Goal: Task Accomplishment & Management: Complete application form

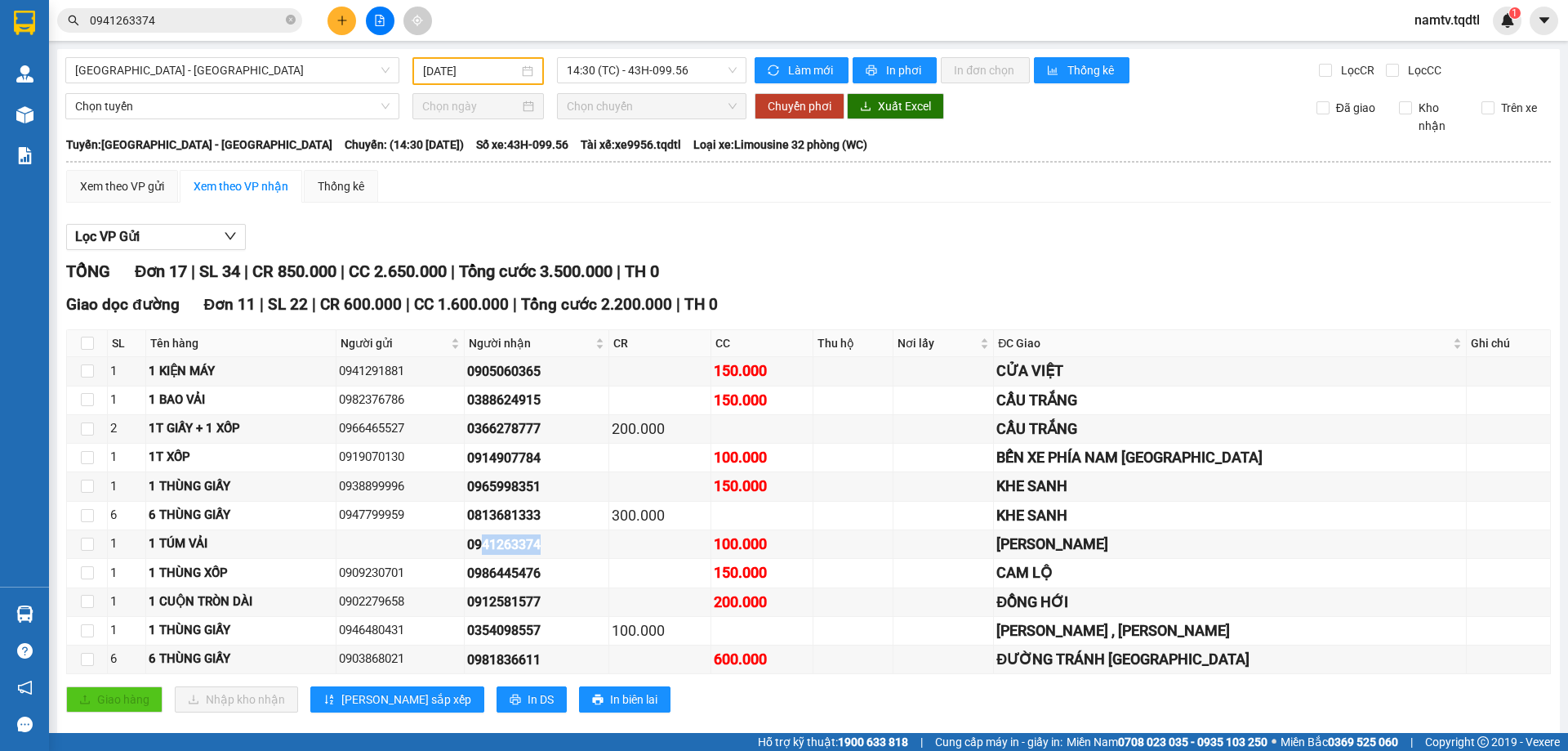
scroll to position [164, 0]
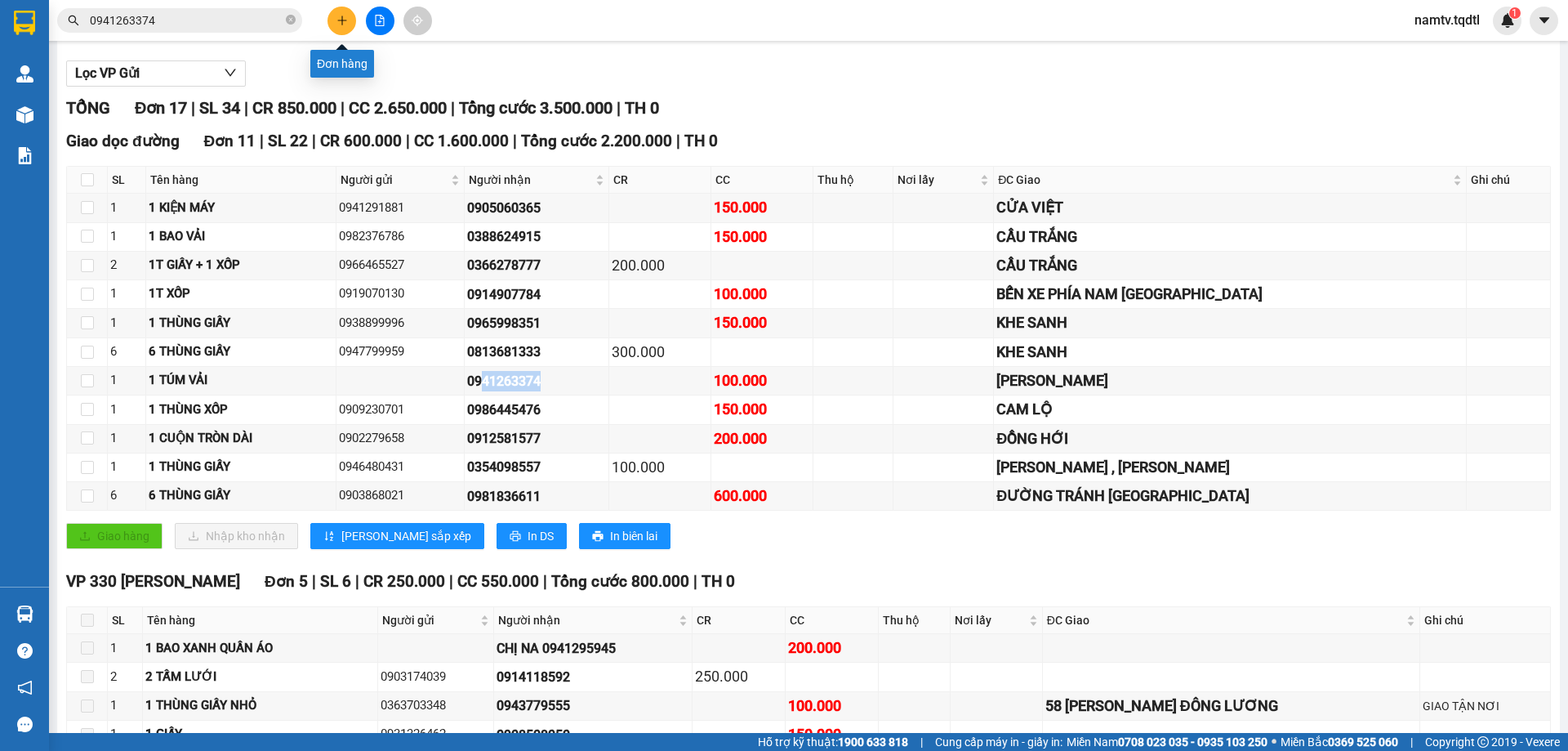
click at [339, 14] on button at bounding box center [341, 21] width 29 height 29
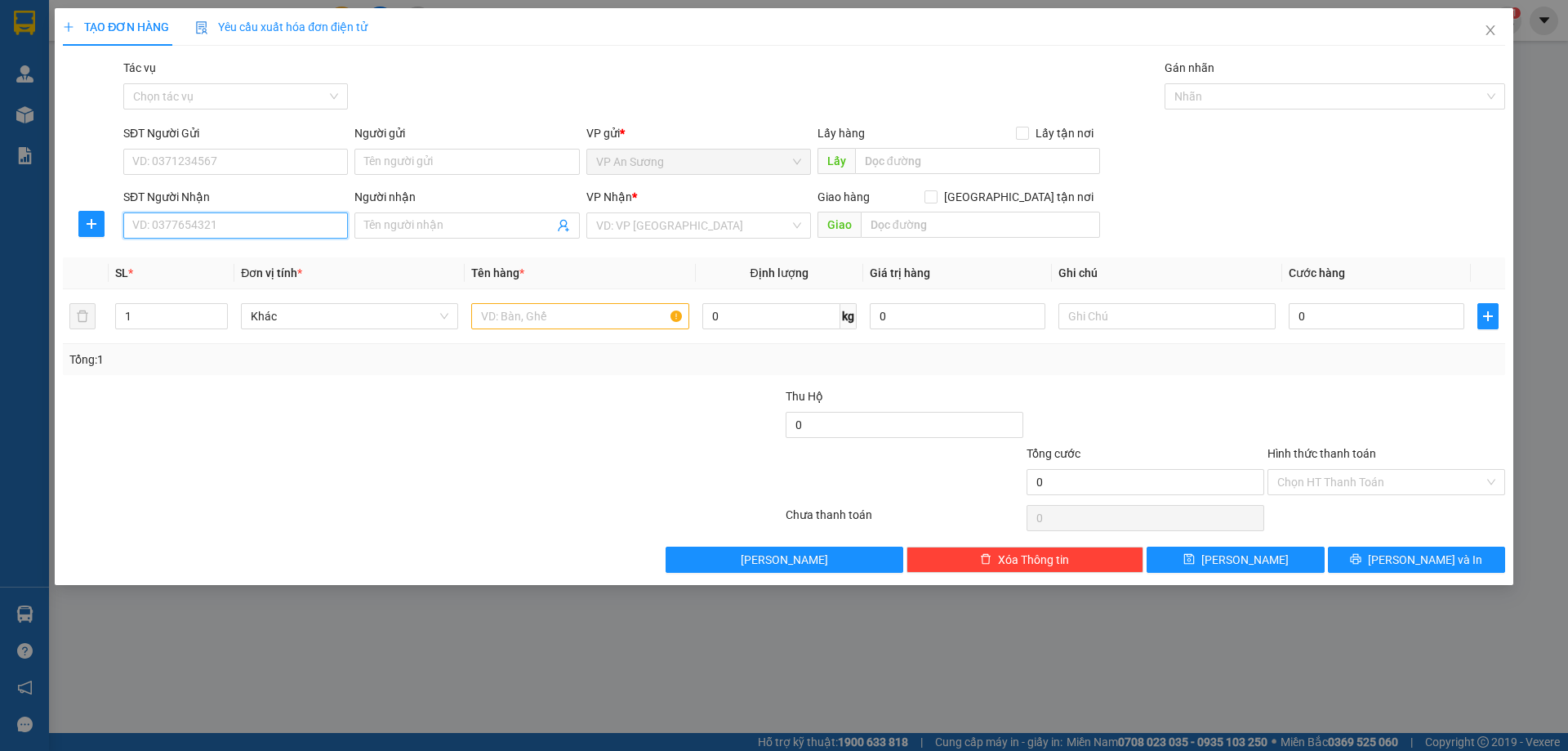
click at [269, 225] on input "SĐT Người Nhận" at bounding box center [236, 225] width 224 height 26
type input "0946894238"
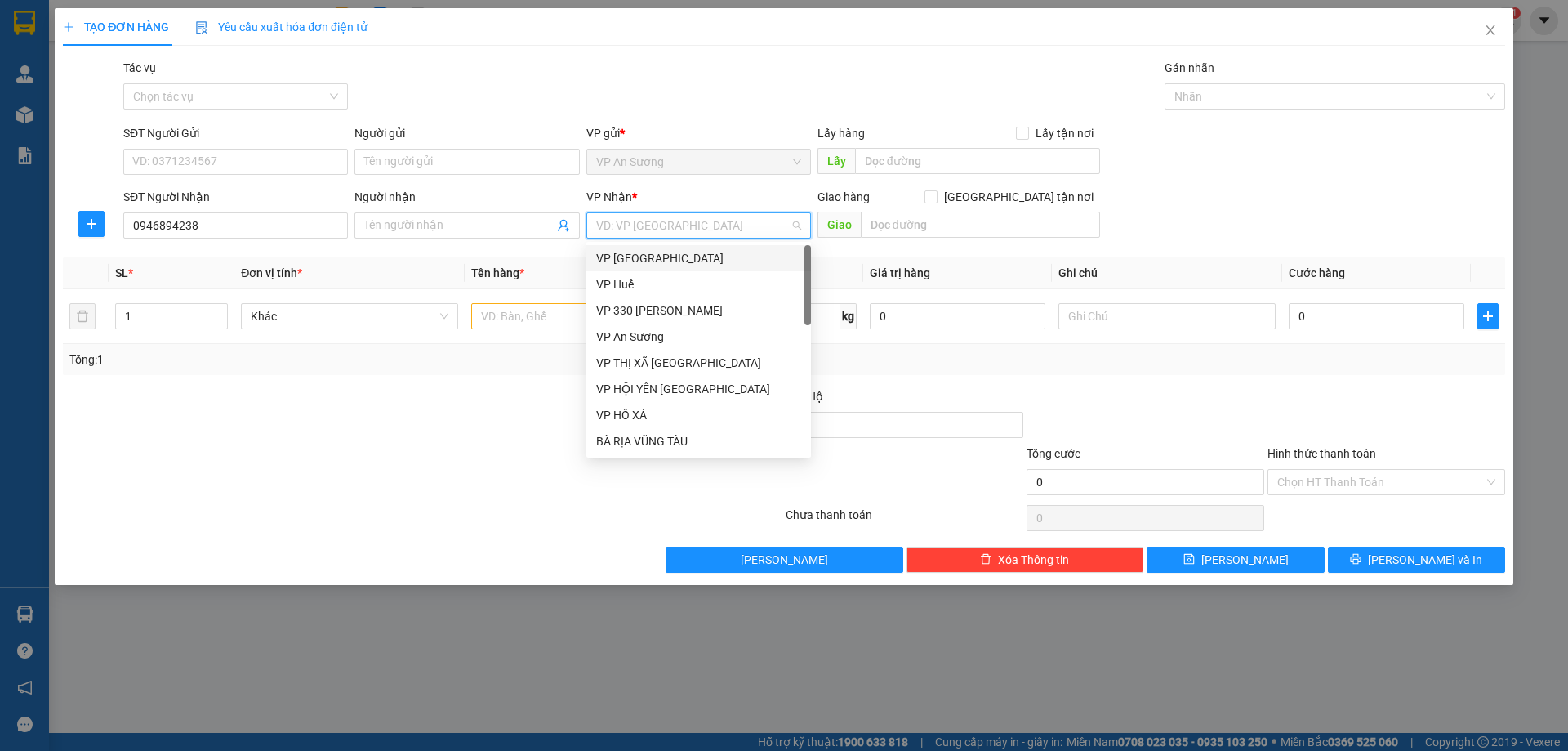
click at [713, 218] on input "search" at bounding box center [693, 225] width 194 height 24
click at [655, 411] on div "VP [GEOGRAPHIC_DATA]" at bounding box center [698, 412] width 205 height 18
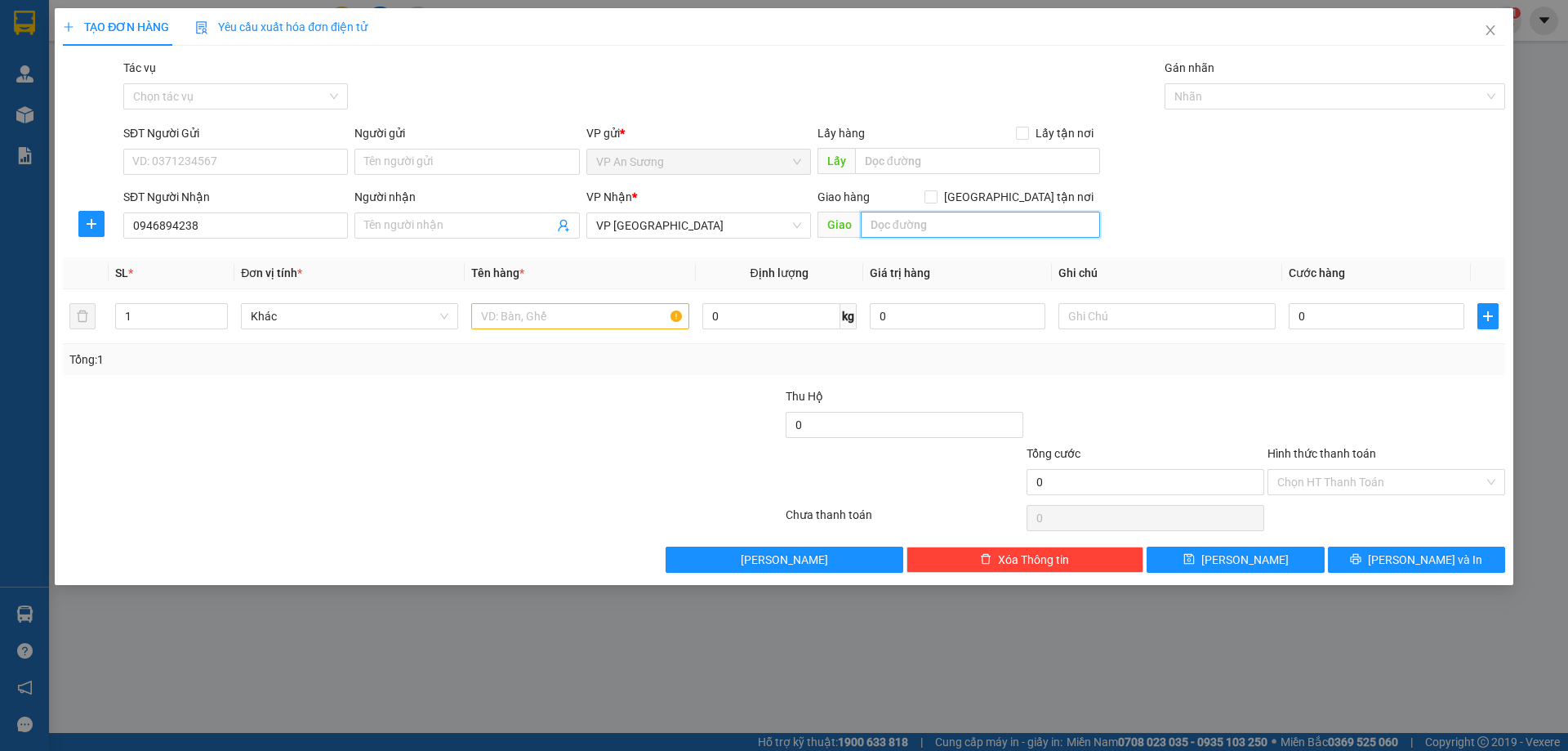
click at [930, 223] on input "text" at bounding box center [981, 224] width 239 height 26
type input "D"
type input "ĐỒNG HỚI"
click at [168, 318] on input "1" at bounding box center [171, 316] width 111 height 24
type input "3"
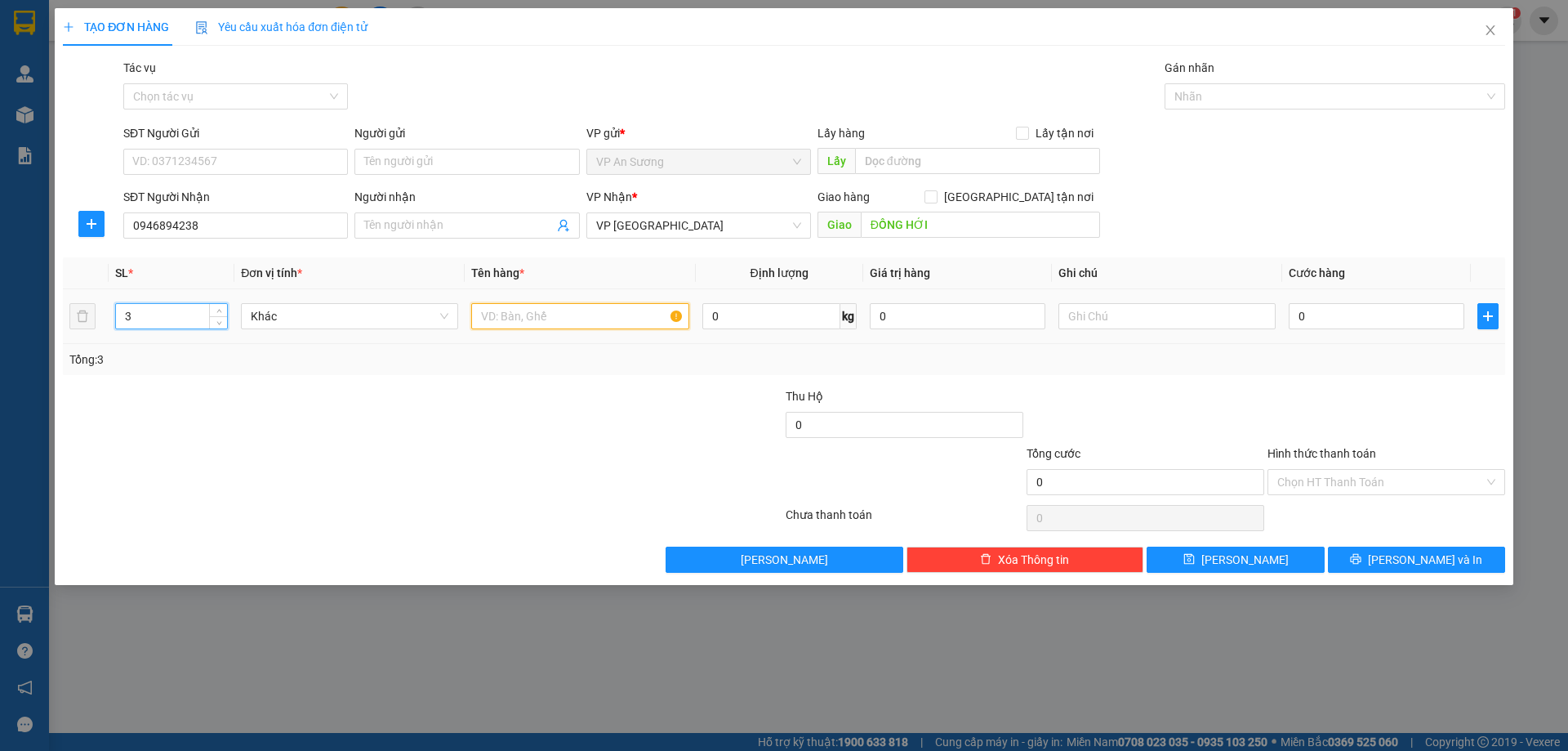
click at [490, 325] on input "text" at bounding box center [580, 316] width 217 height 26
type input "2 VALY MÀU HỒNG+1 VA LY MÀU XANH"
drag, startPoint x: 1348, startPoint y: 320, endPoint x: 1338, endPoint y: 320, distance: 10.0
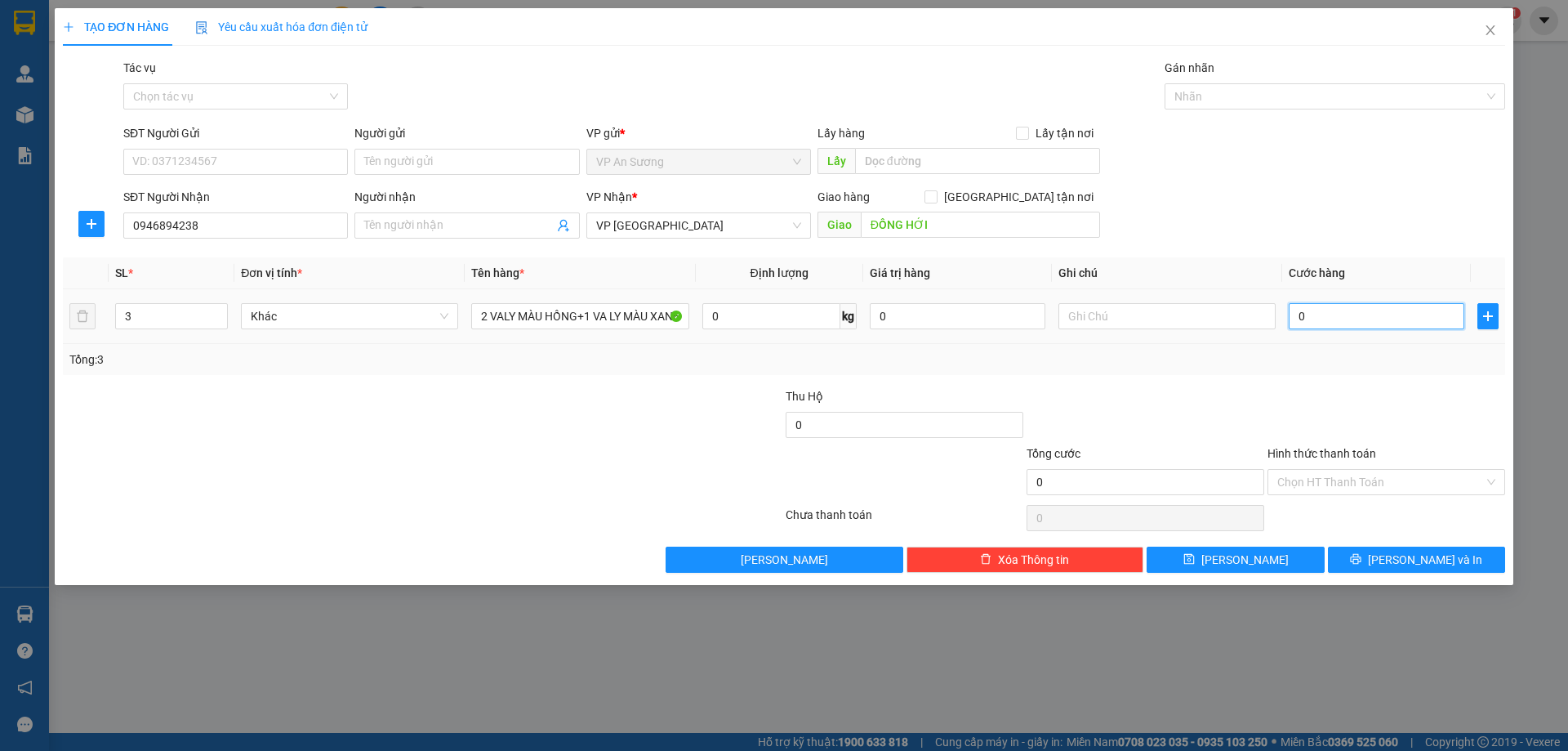
click at [1346, 320] on input "0" at bounding box center [1376, 316] width 176 height 26
type input "05"
type input "5"
type input "050"
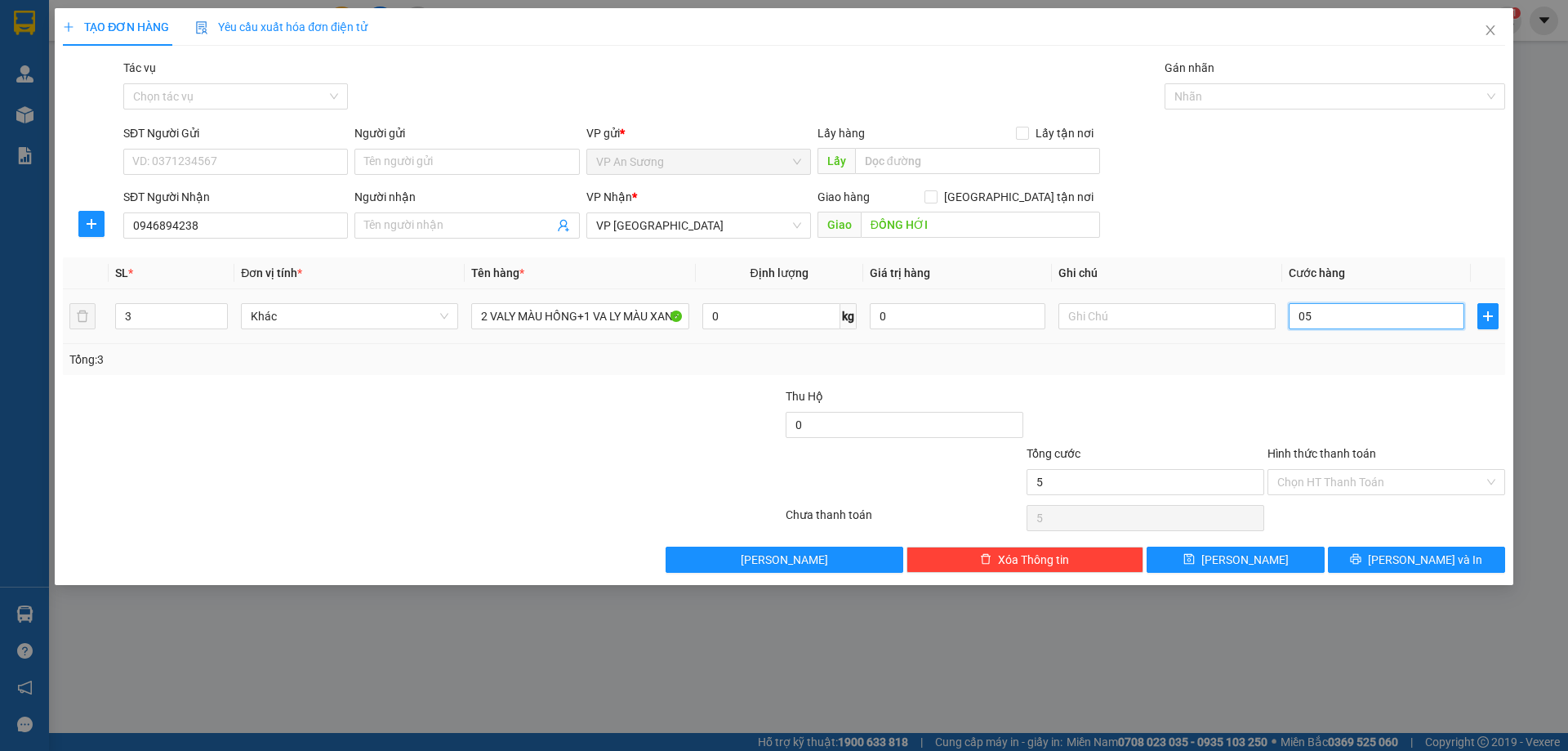
type input "50"
type input "0.500"
type input "500"
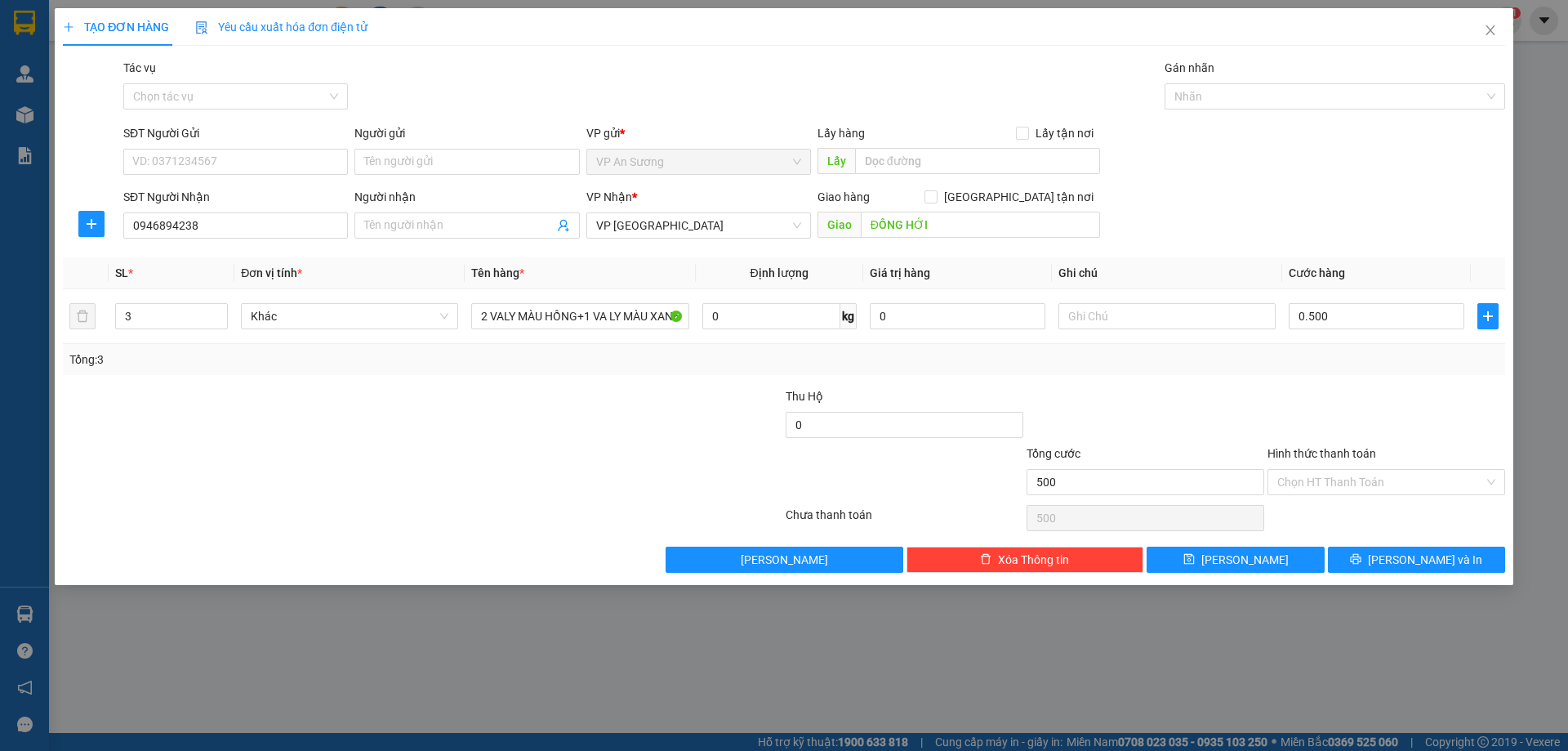
type input "500.000"
drag, startPoint x: 1305, startPoint y: 376, endPoint x: 1289, endPoint y: 391, distance: 21.9
click at [1302, 377] on div "Transit Pickup Surcharge Ids Transit Deliver Surcharge Ids Transit Deliver Surc…" at bounding box center [784, 315] width 1443 height 513
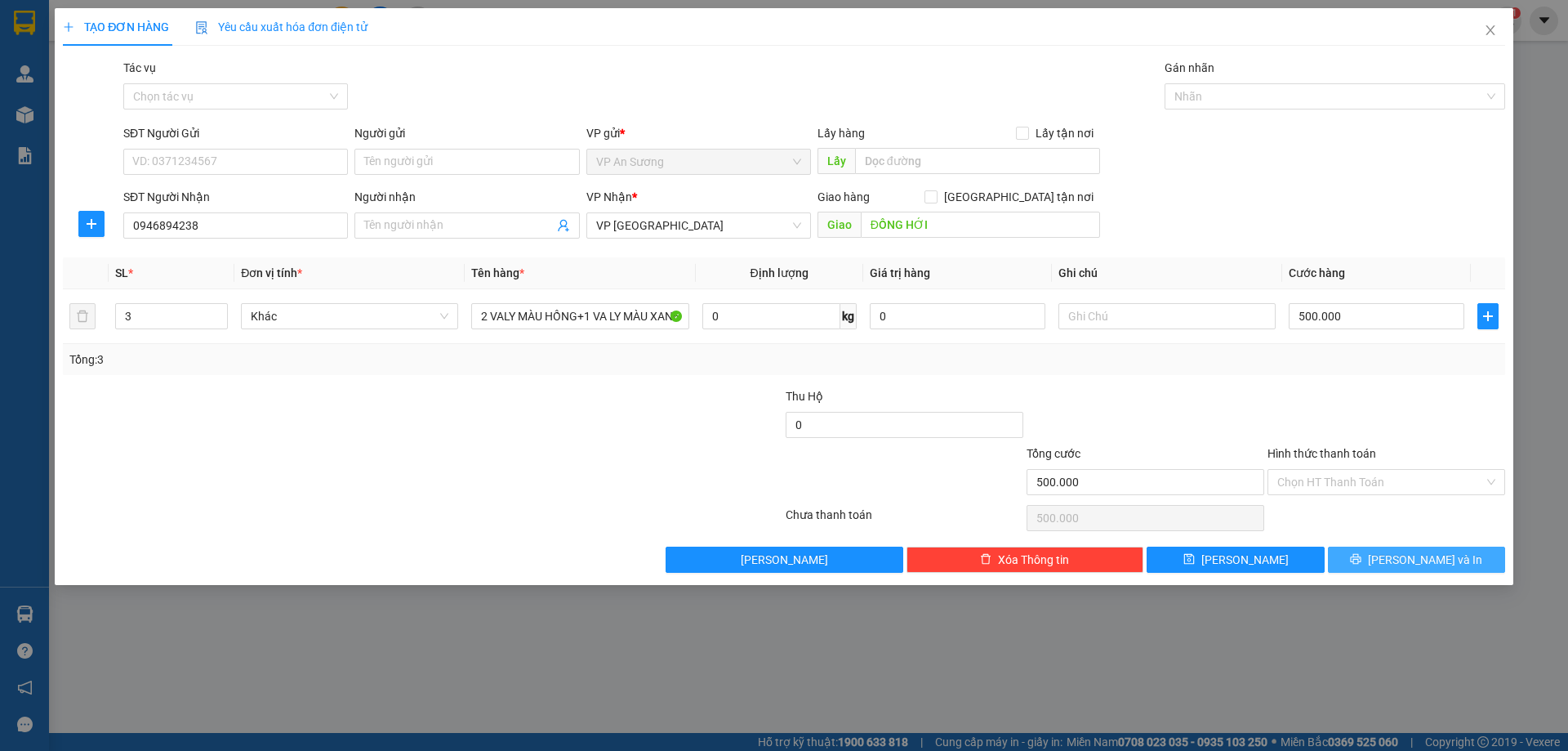
click at [1418, 554] on span "Lưu và In" at bounding box center [1425, 559] width 114 height 18
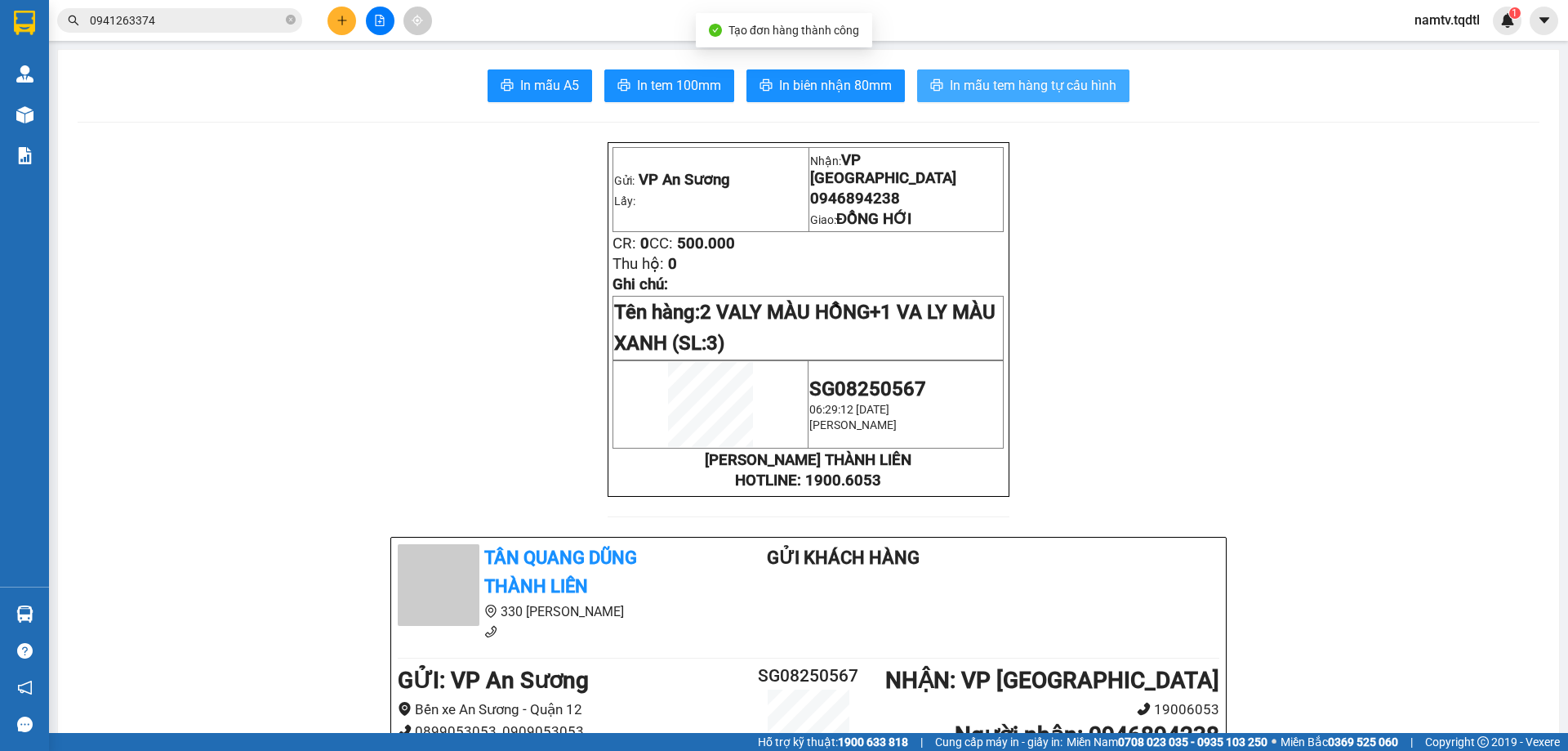
click at [965, 82] on span "In mẫu tem hàng tự cấu hình" at bounding box center [1033, 85] width 166 height 21
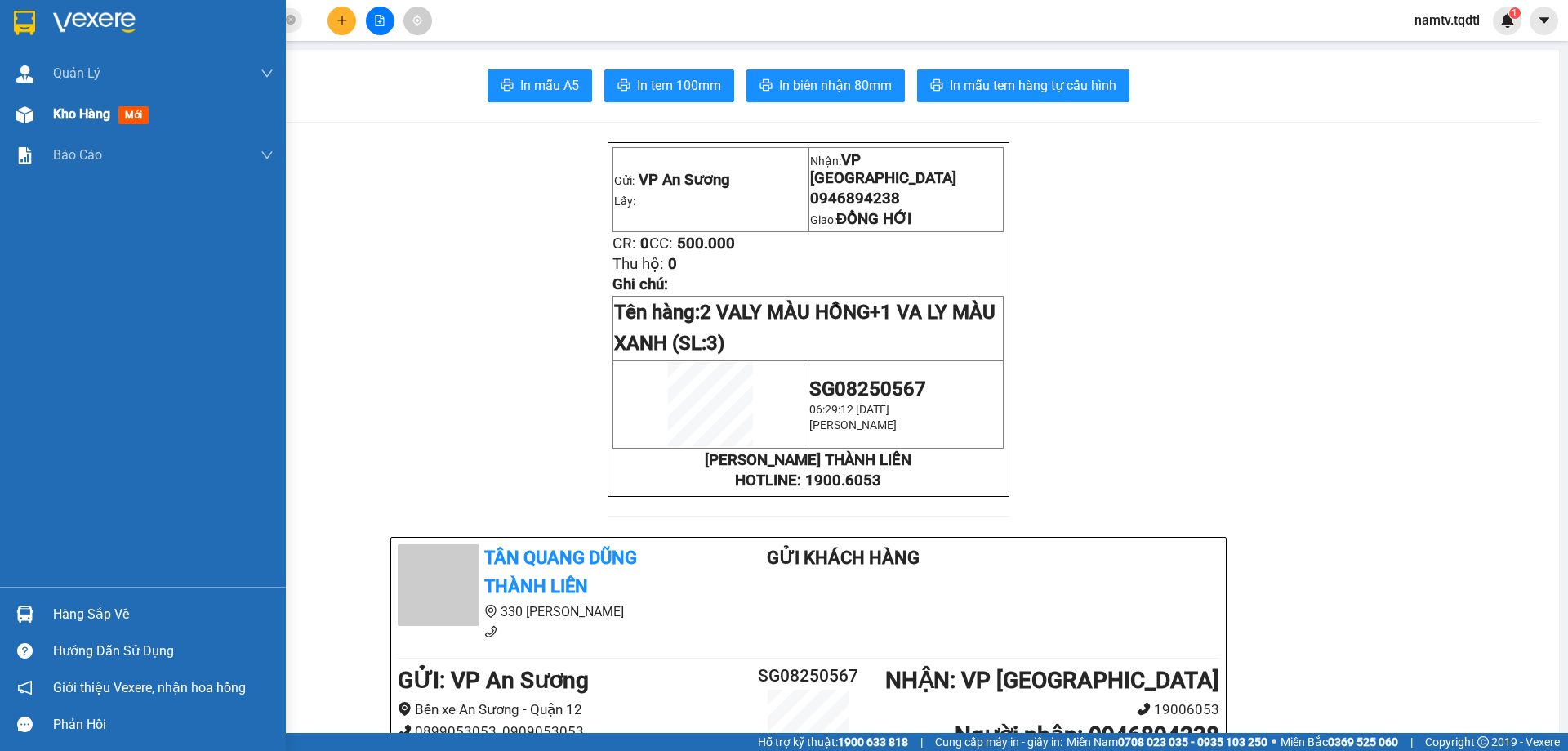
click at [71, 112] on span "Kho hàng" at bounding box center [81, 114] width 57 height 16
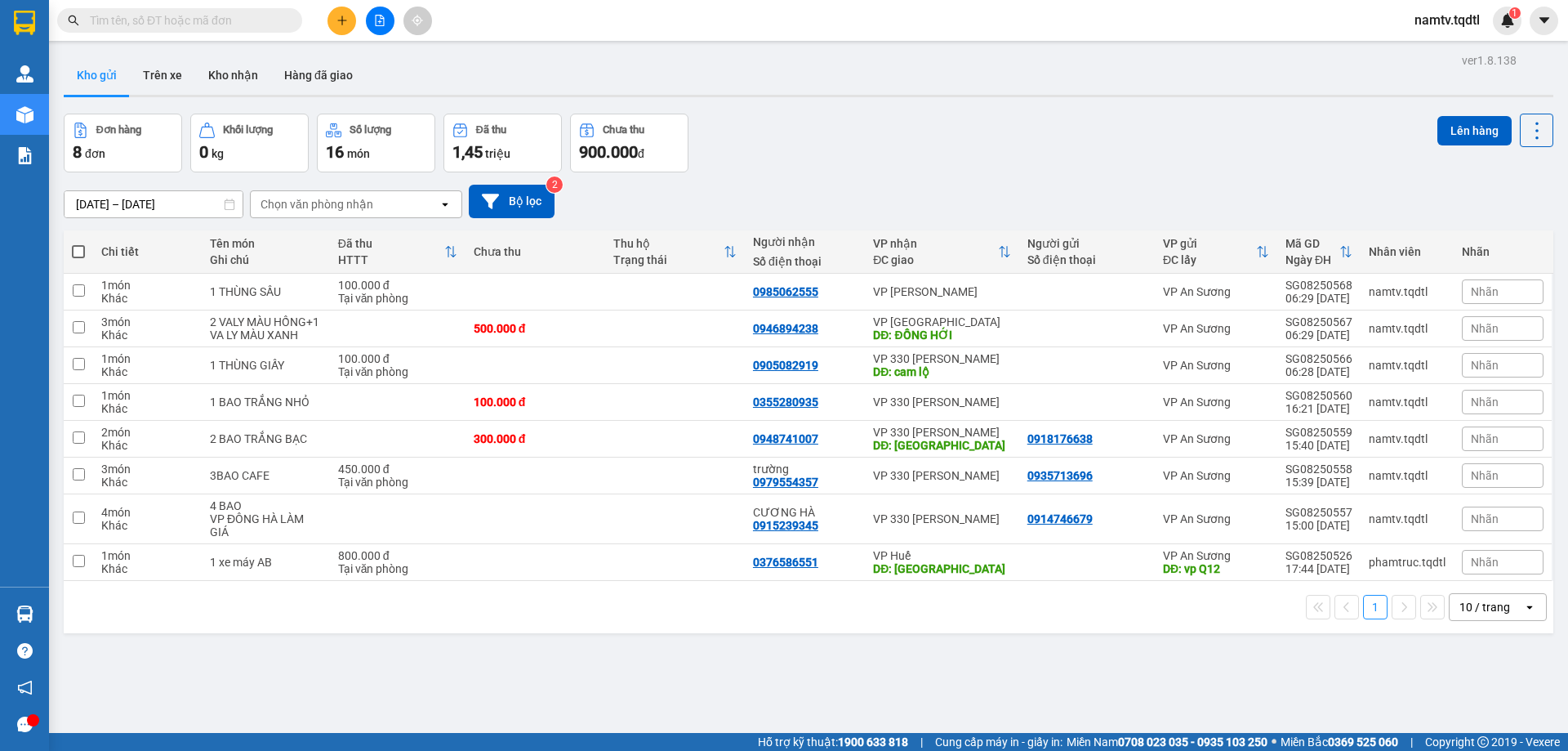
click at [1501, 618] on div "10 / trang" at bounding box center [1486, 607] width 74 height 26
click at [1487, 585] on span "100 / trang" at bounding box center [1478, 584] width 59 height 16
click at [1474, 469] on span "10 / trang" at bounding box center [1475, 466] width 52 height 16
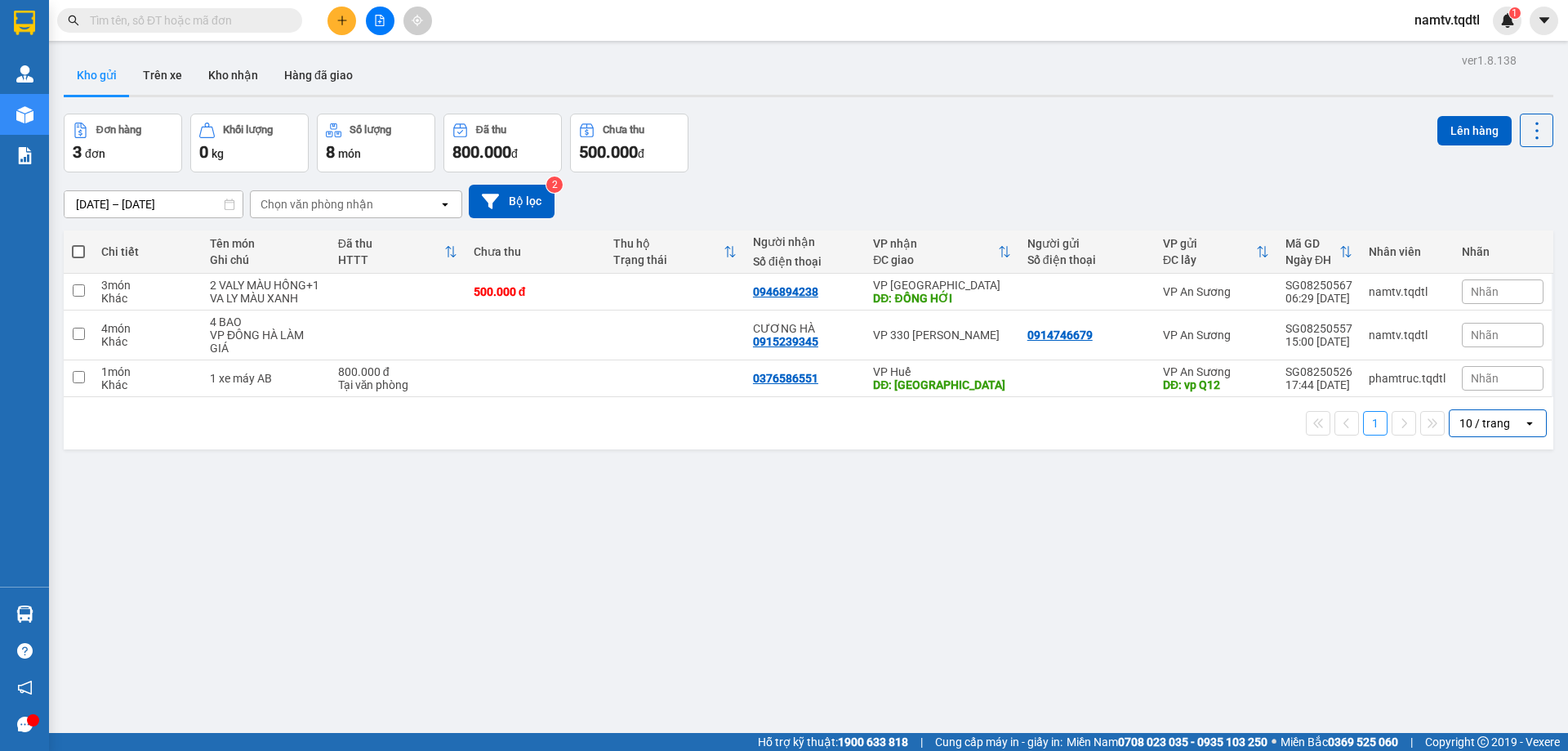
click at [1495, 429] on div "10 / trang" at bounding box center [1486, 424] width 74 height 26
click at [1480, 619] on span "100 / trang" at bounding box center [1478, 617] width 59 height 16
